Goal: Navigation & Orientation: Find specific page/section

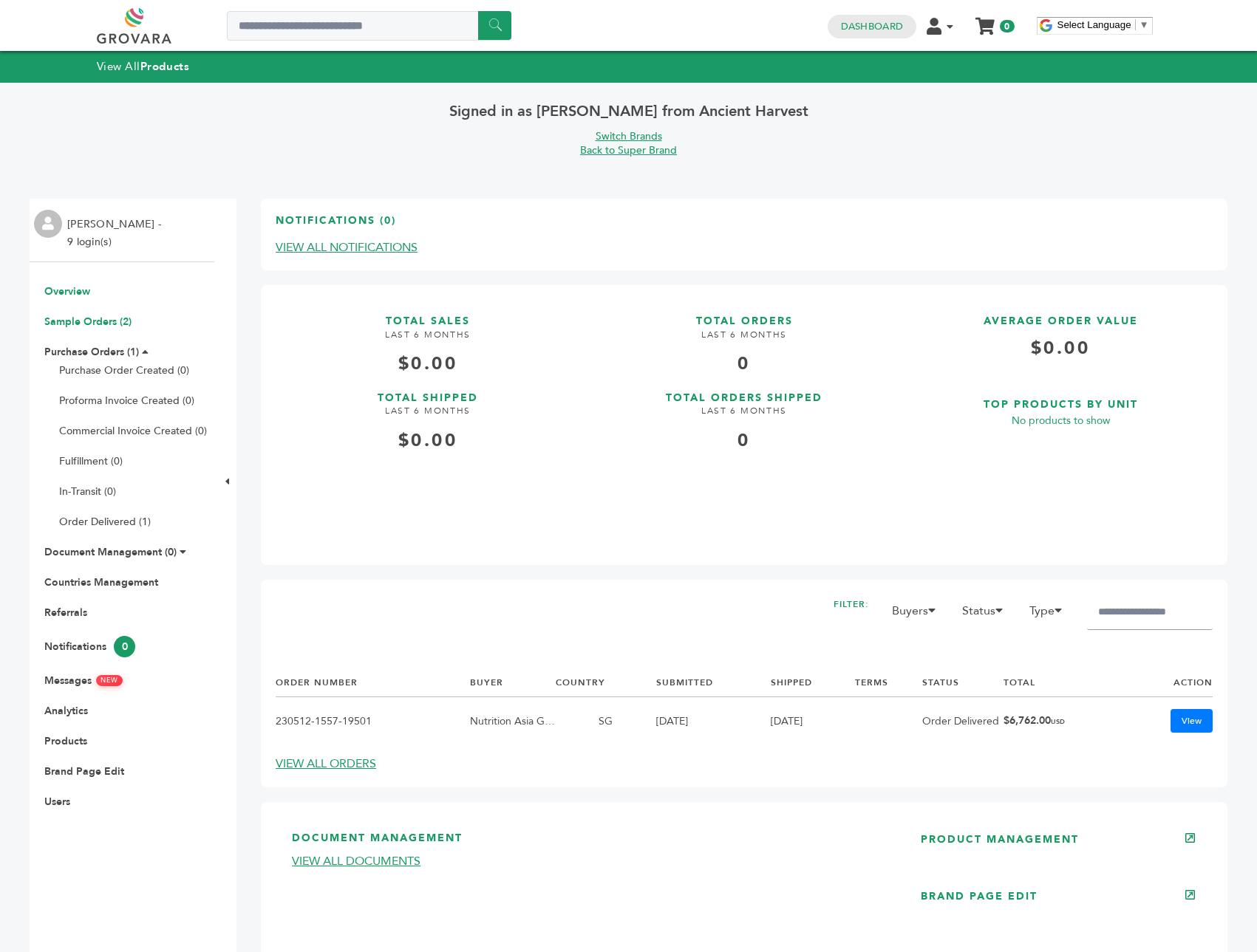
click at [91, 317] on link "Sample Orders (2)" at bounding box center [87, 322] width 87 height 14
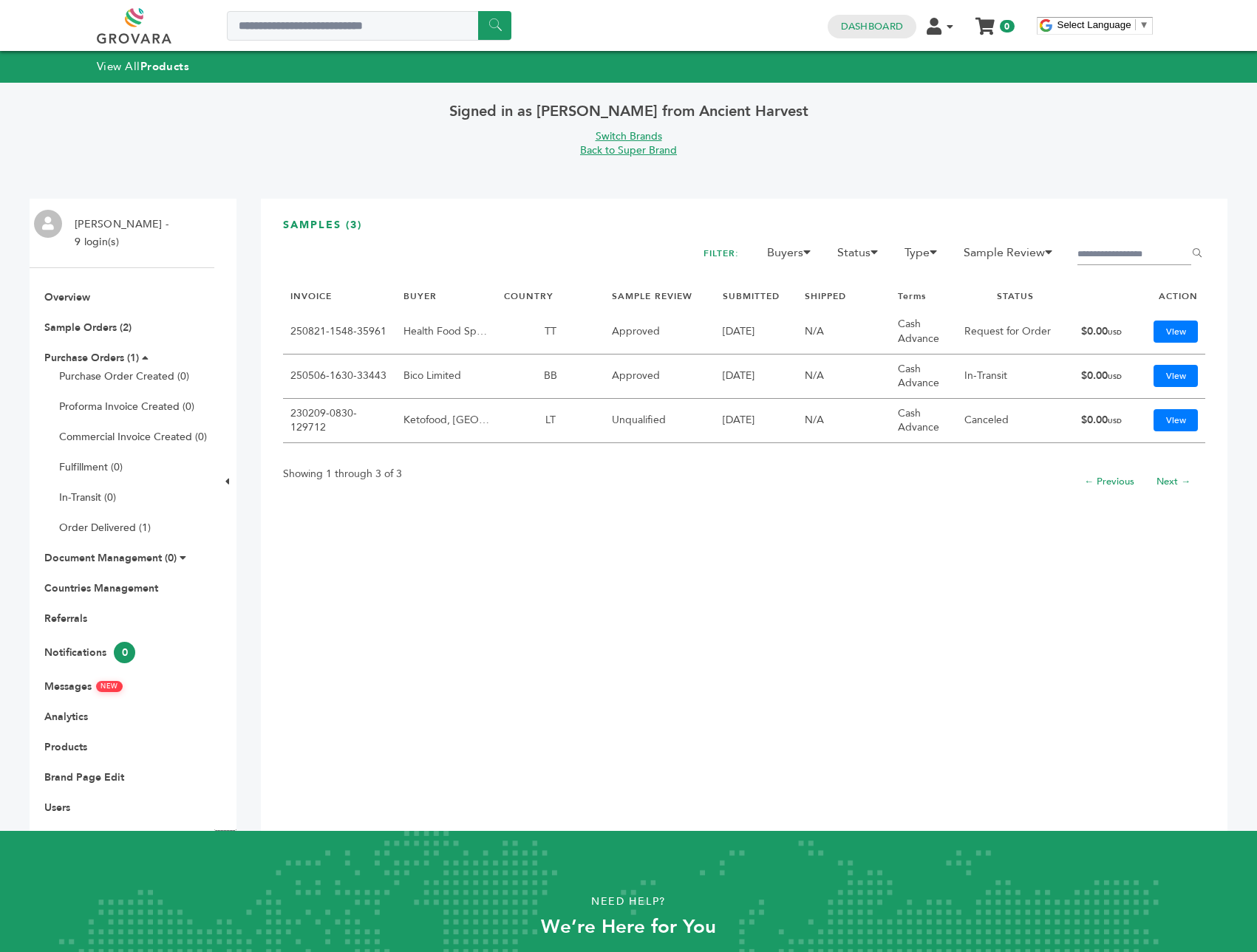
click at [578, 335] on td "TT" at bounding box center [550, 331] width 108 height 44
click at [1158, 335] on link "View" at bounding box center [1175, 331] width 44 height 22
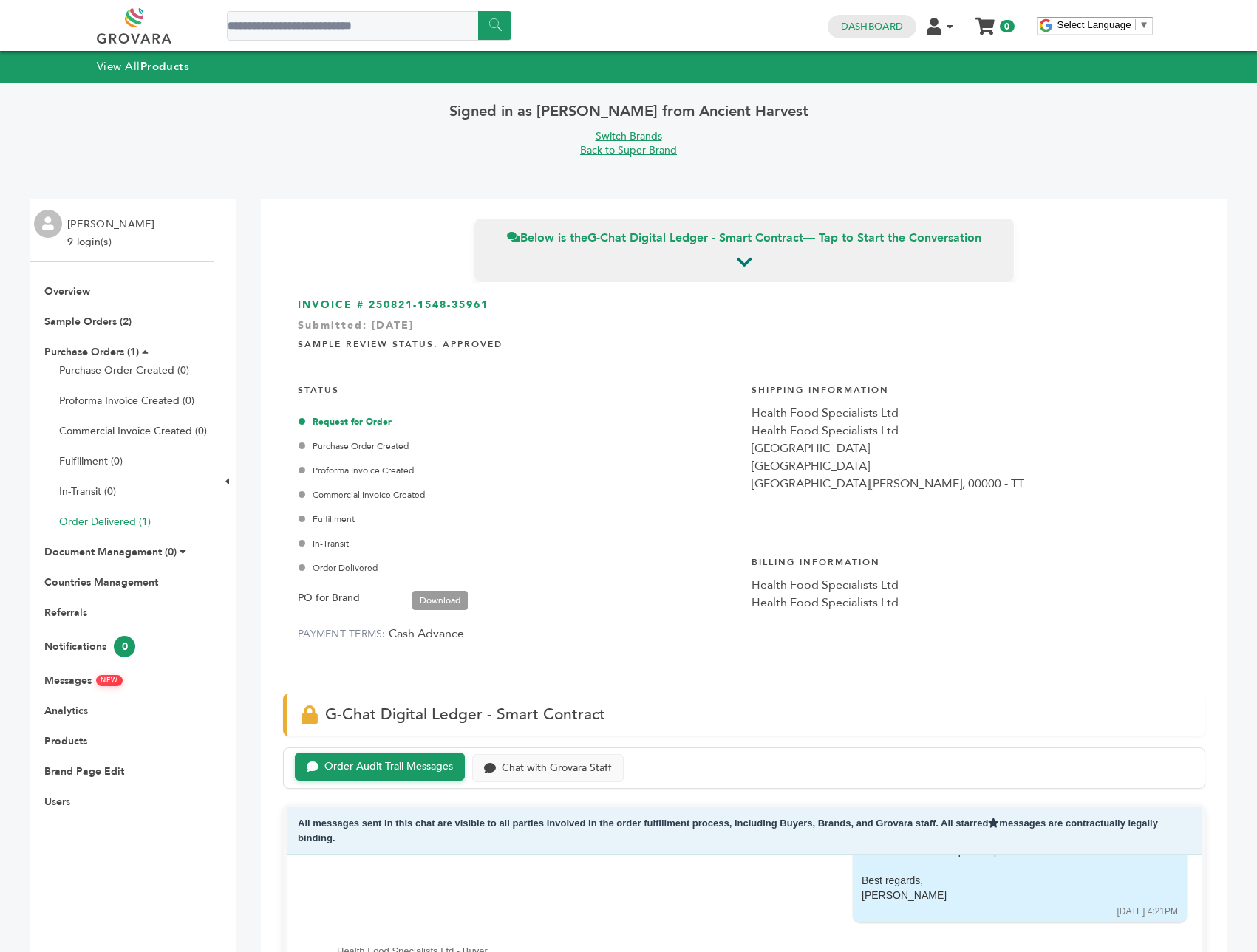
click at [114, 516] on link "Order Delivered (1)" at bounding box center [105, 522] width 91 height 14
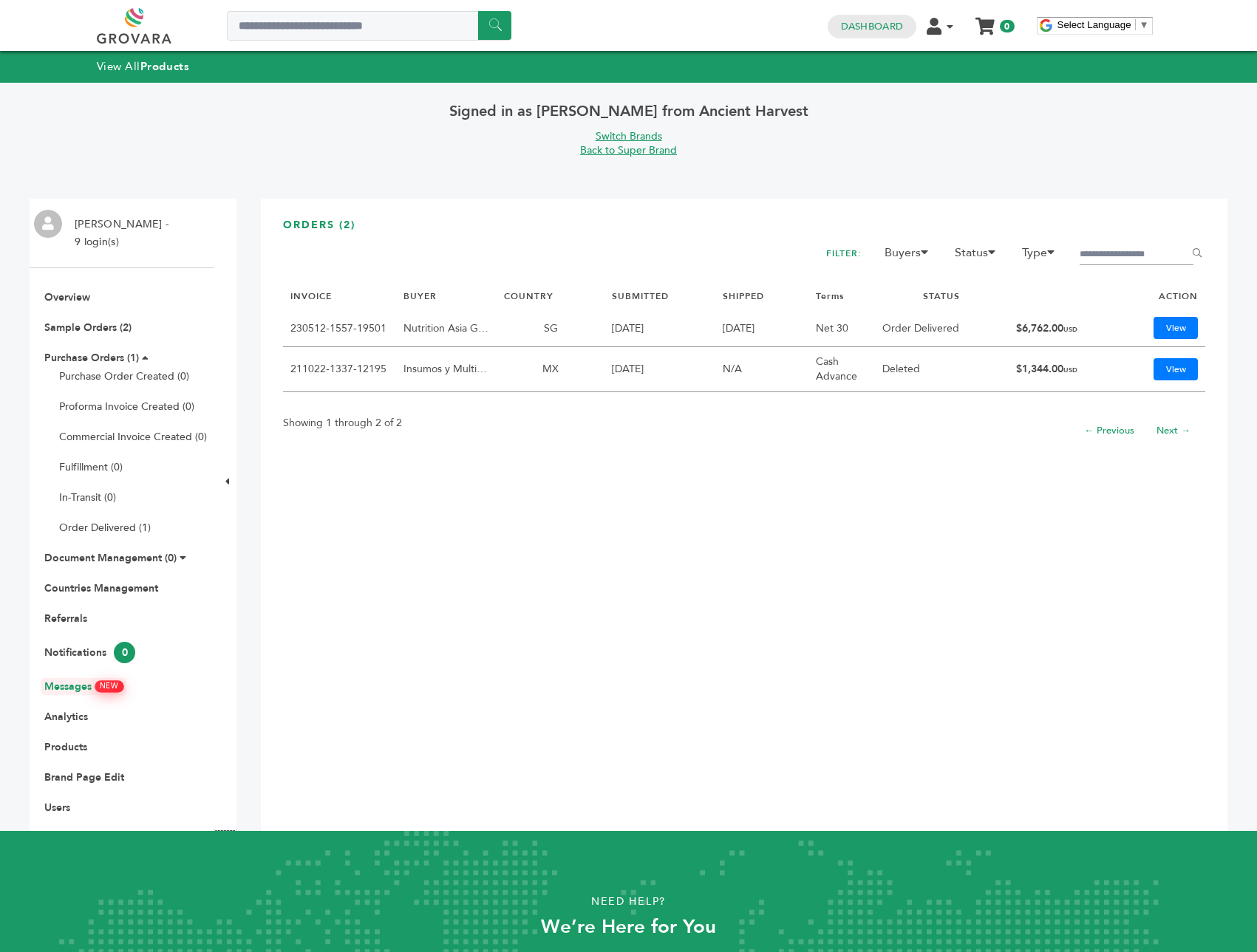
click at [68, 682] on link "Messages NEW" at bounding box center [83, 687] width 78 height 14
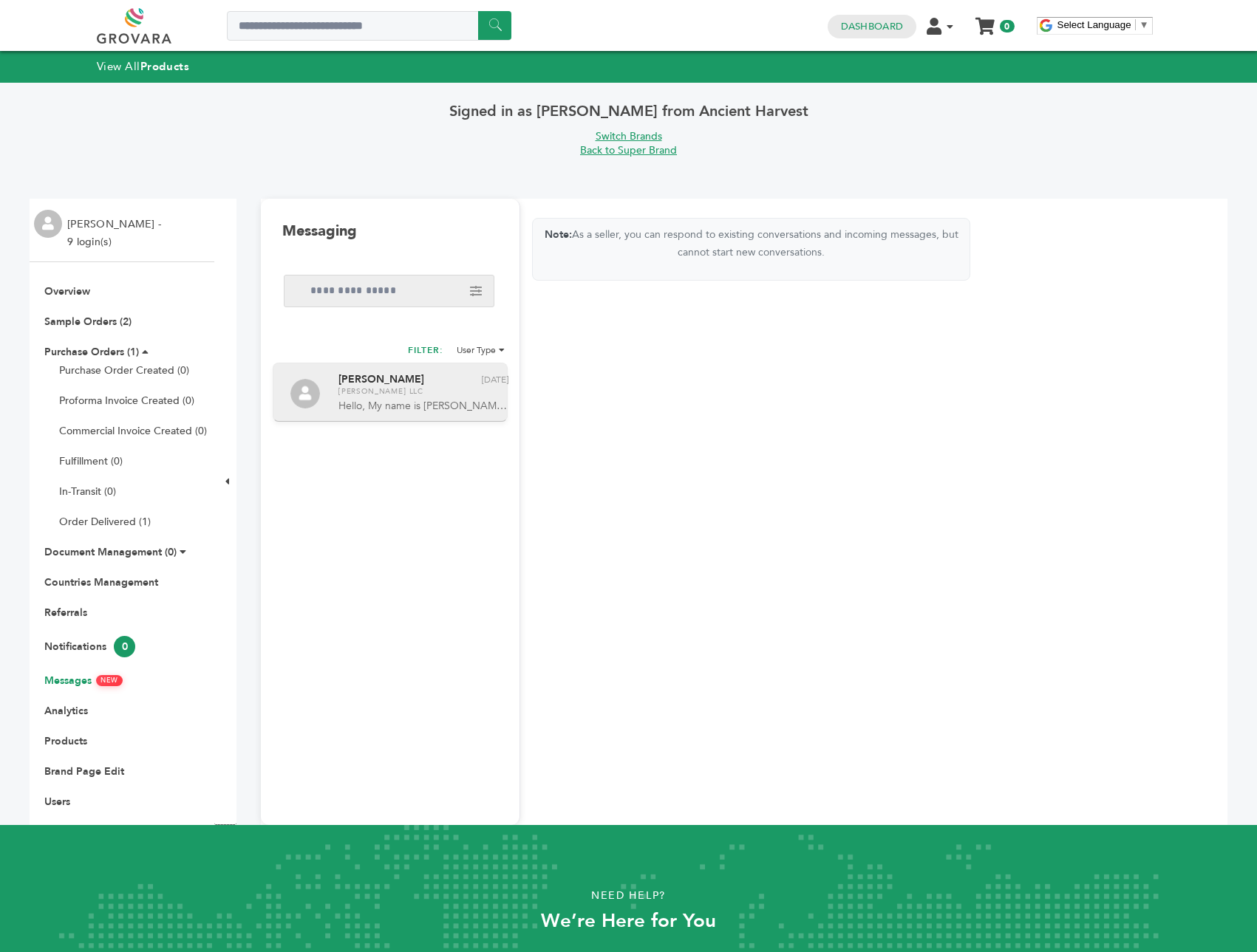
click at [366, 408] on span "Hello, My name is [PERSON_NAME]. I'm a partner with Navigator United Group Kuwa…" at bounding box center [424, 406] width 172 height 15
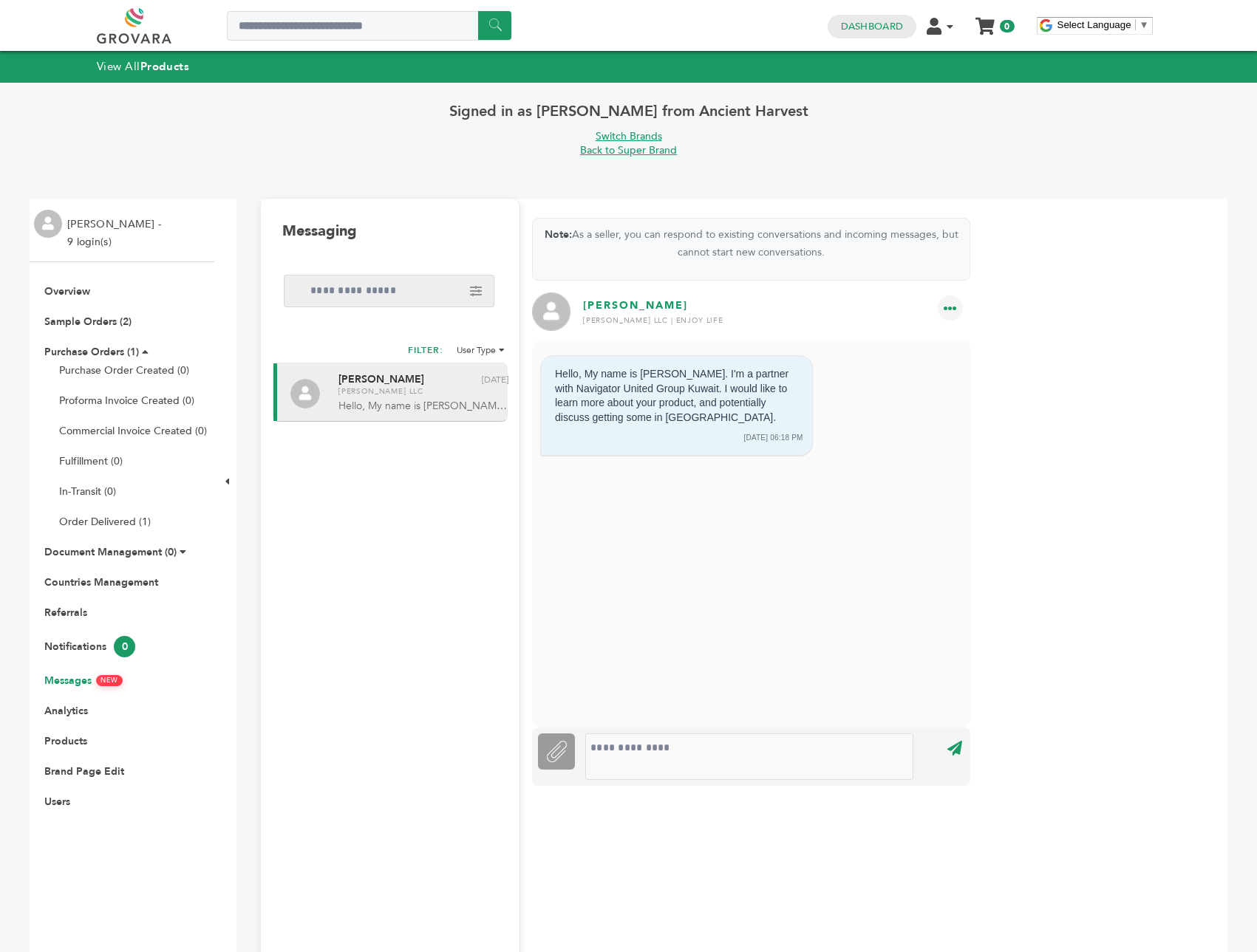
click at [91, 208] on div "John Becker - 9 login(s)" at bounding box center [122, 230] width 185 height 64
click at [84, 223] on li "John Becker - 9 login(s)" at bounding box center [116, 233] width 98 height 35
click at [53, 226] on img at bounding box center [48, 224] width 28 height 28
click at [102, 247] on li "John Becker - 9 login(s)" at bounding box center [116, 233] width 98 height 35
click at [109, 237] on li "John Becker - 9 login(s)" at bounding box center [116, 233] width 98 height 35
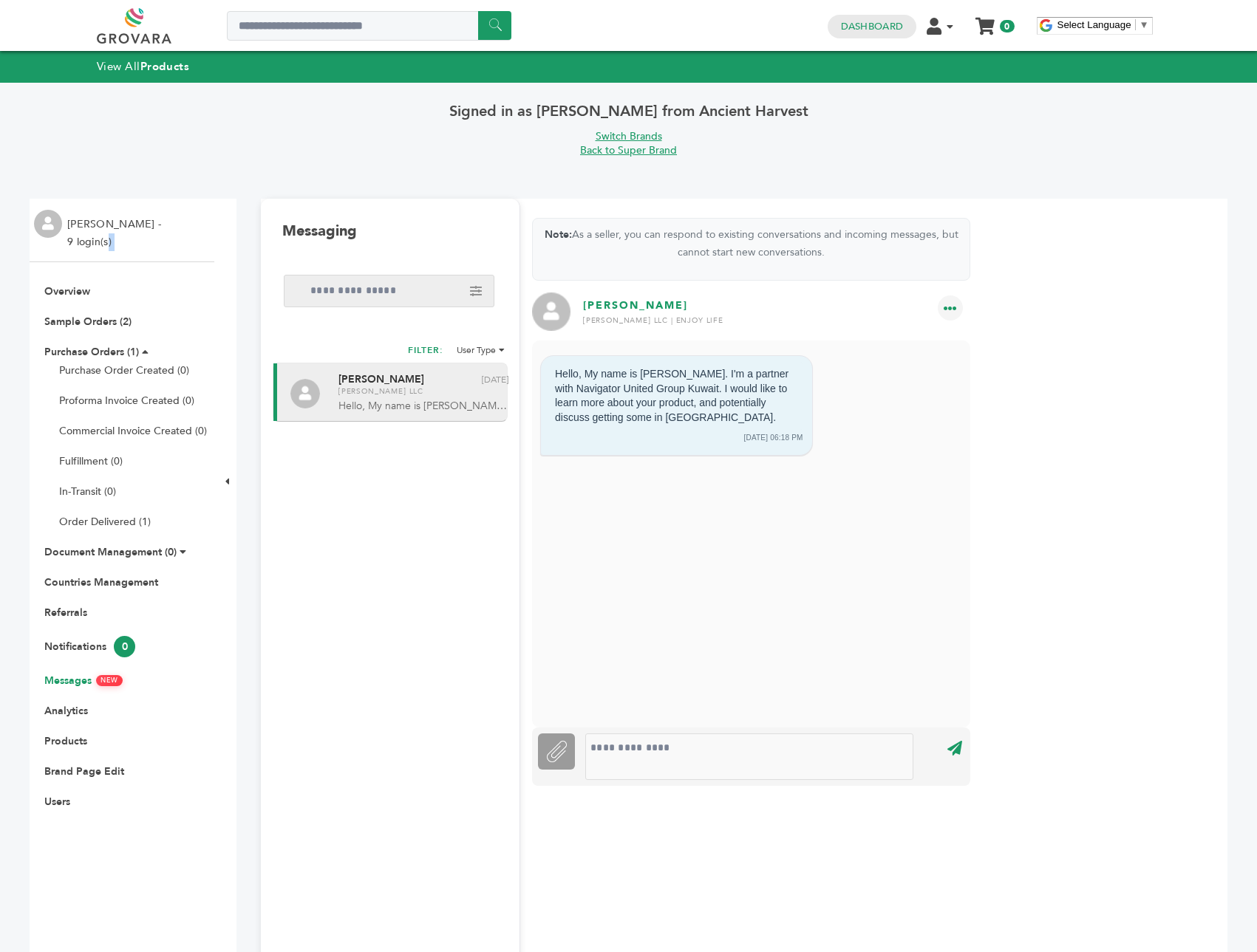
click at [109, 237] on li "John Becker - 9 login(s)" at bounding box center [116, 233] width 98 height 35
click at [615, 136] on link "Switch Brands" at bounding box center [629, 136] width 66 height 14
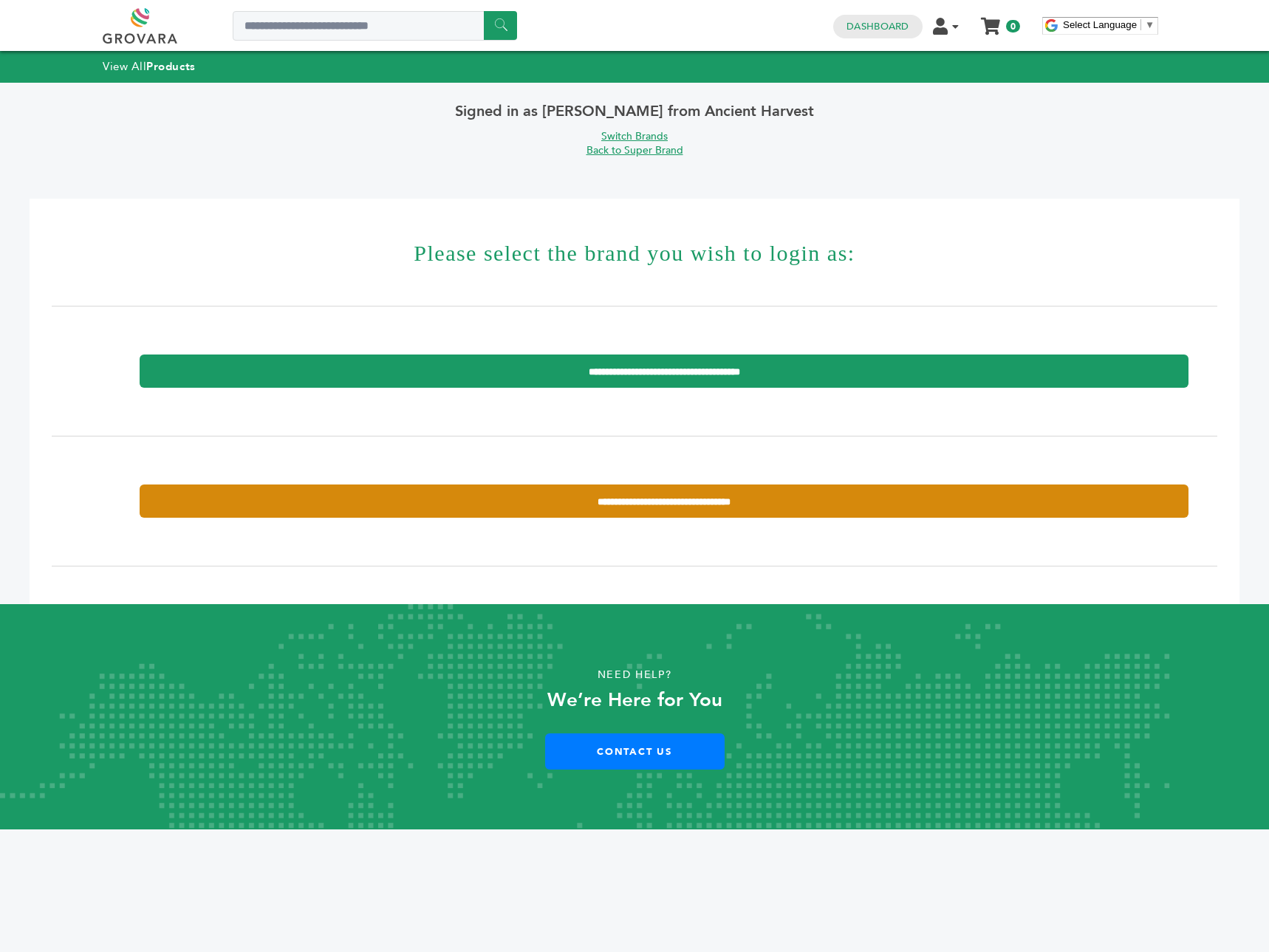
click at [688, 513] on input "**********" at bounding box center [663, 501] width 1049 height 33
